Goal: Information Seeking & Learning: Find specific page/section

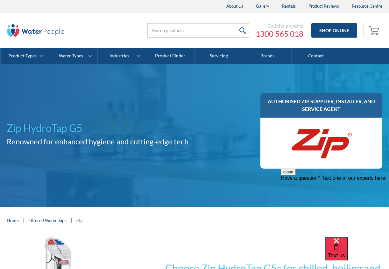
click at [238, 214] on div "Home | Filtered Water Taps | Zip" at bounding box center [194, 220] width 389 height 27
click at [166, 55] on link "Product Finder" at bounding box center [170, 56] width 48 height 16
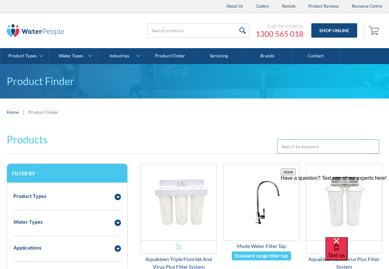
click at [284, 147] on input "Email Form 3" at bounding box center [328, 146] width 102 height 14
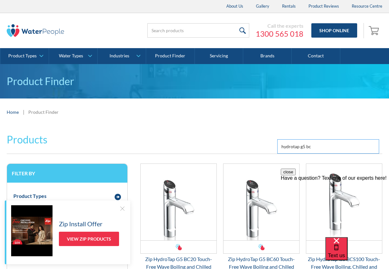
type input "hydrotap g5 bc"
click at [296, 175] on button "close" at bounding box center [288, 171] width 15 height 7
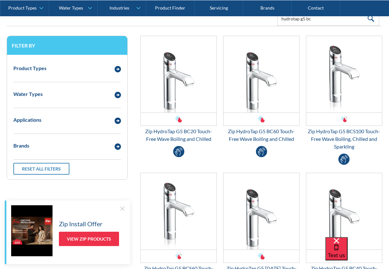
scroll to position [125, 0]
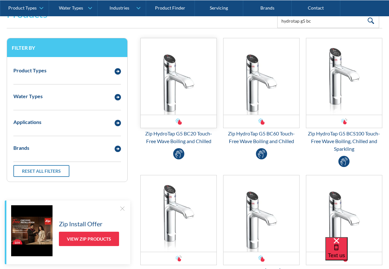
click at [199, 101] on img "Email Form 3" at bounding box center [179, 76] width 76 height 76
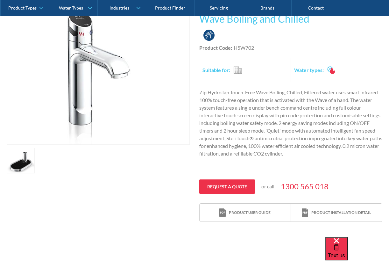
scroll to position [156, 0]
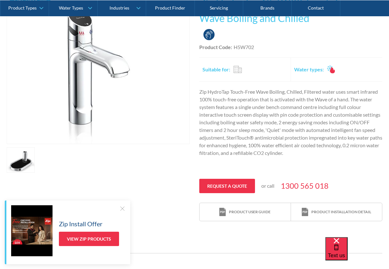
click at [121, 208] on div at bounding box center [122, 208] width 6 height 6
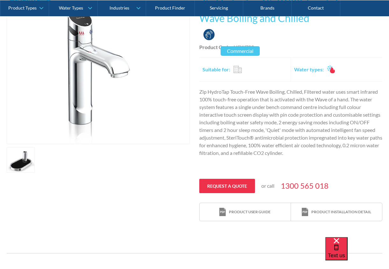
click at [237, 70] on div "Commercial" at bounding box center [237, 69] width 9 height 8
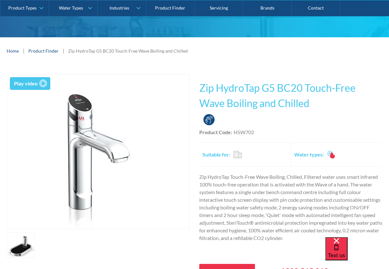
scroll to position [69, 0]
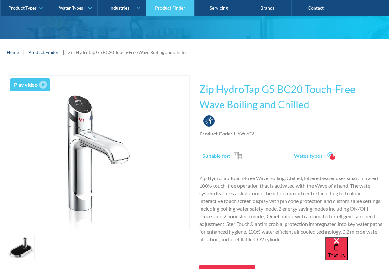
click at [171, 9] on link "Product Finder" at bounding box center [170, 8] width 48 height 16
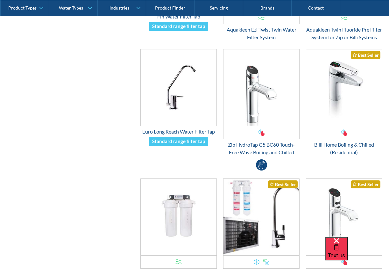
scroll to position [476, 0]
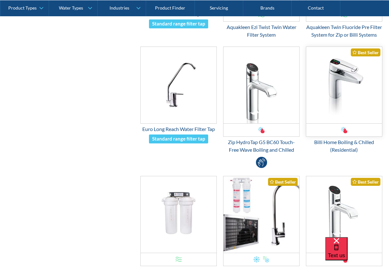
click at [339, 94] on img "Email Form 3" at bounding box center [344, 85] width 76 height 76
